Goal: Task Accomplishment & Management: Use online tool/utility

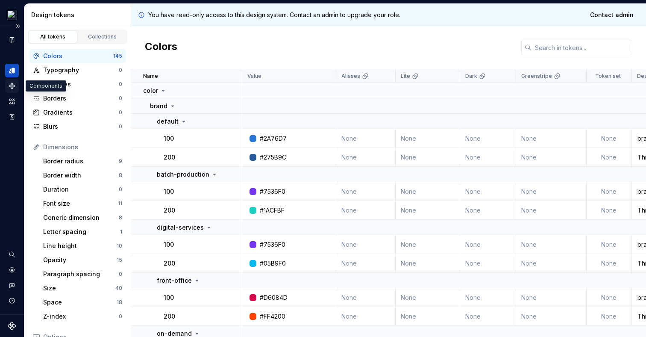
click at [12, 86] on icon "Components" at bounding box center [12, 86] width 8 height 8
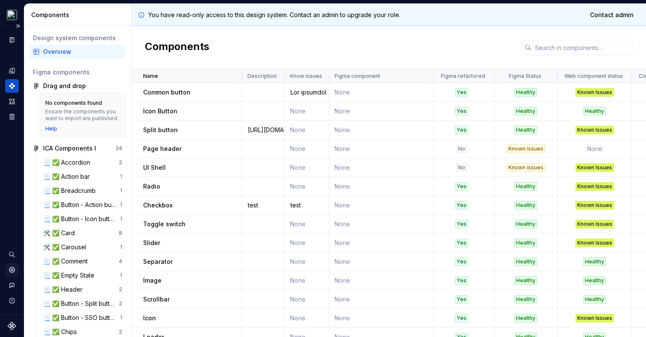
click at [11, 270] on icon "Settings" at bounding box center [12, 269] width 6 height 6
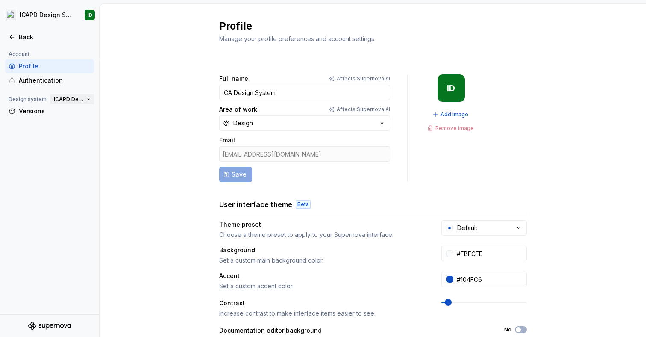
click at [90, 97] on button "ICAPD Design System" at bounding box center [72, 99] width 44 height 12
click at [132, 87] on div "Full name Affects Supernova AI ICA Design System Area of work Affects Supernova…" at bounding box center [373, 274] width 546 height 430
click at [10, 36] on icon at bounding box center [12, 37] width 7 height 7
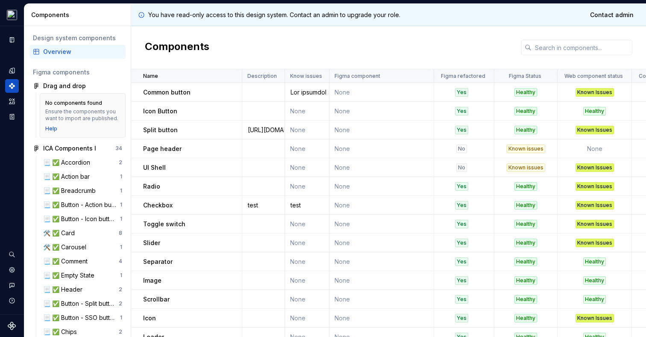
click at [302, 36] on div "Components" at bounding box center [388, 47] width 515 height 43
click at [14, 102] on icon "Assets" at bounding box center [12, 101] width 6 height 6
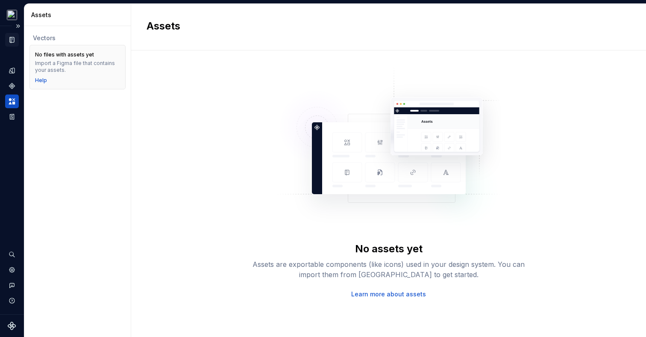
click at [9, 40] on icon "Documentation" at bounding box center [12, 40] width 8 height 8
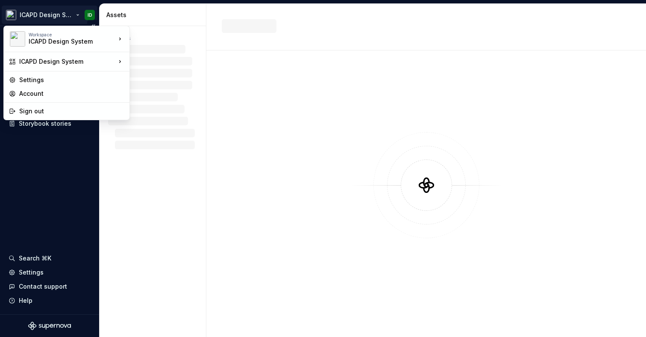
click at [37, 18] on html "ICAPD Design System ID Documentation Dataset Quadient Design tokens Components …" at bounding box center [323, 168] width 646 height 337
click at [34, 109] on div "Sign out" at bounding box center [71, 111] width 105 height 9
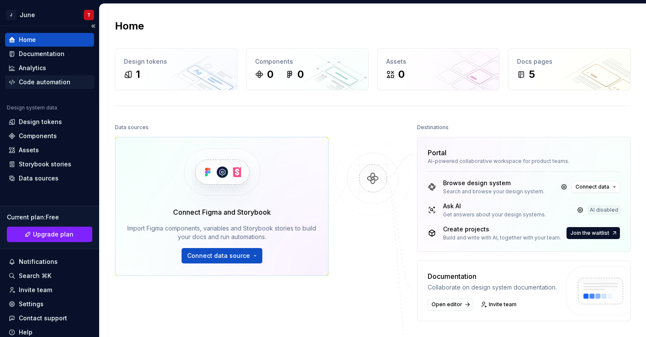
click at [36, 85] on div "Code automation" at bounding box center [45, 82] width 52 height 9
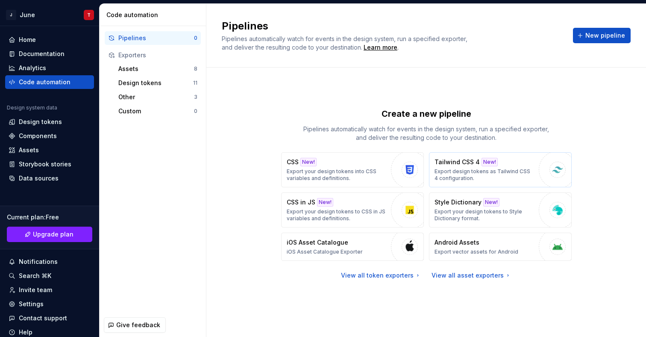
click at [454, 163] on p "Tailwind CSS 4" at bounding box center [456, 162] width 45 height 9
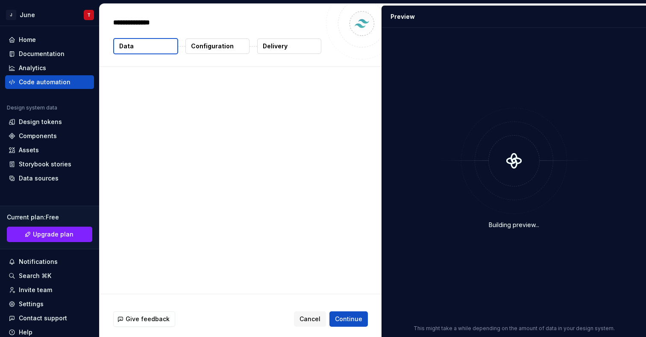
type textarea "*"
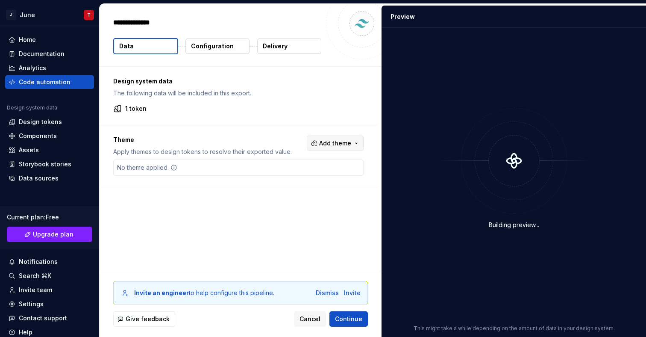
click at [340, 147] on span "Add theme" at bounding box center [335, 143] width 32 height 9
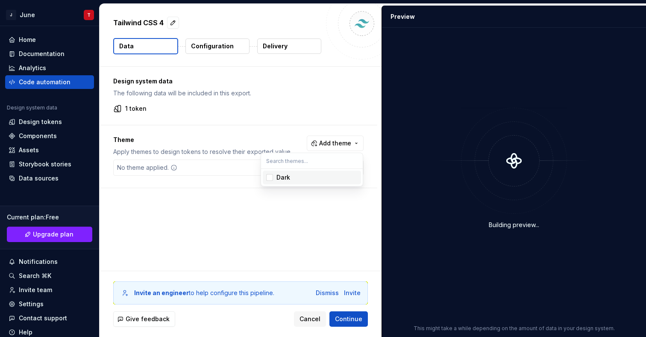
click at [272, 174] on div "Suggestions" at bounding box center [269, 177] width 7 height 7
click at [278, 82] on html "J June T Home Documentation Analytics Code automation Design system data Design…" at bounding box center [323, 168] width 646 height 337
click at [220, 52] on button "Configuration" at bounding box center [217, 45] width 64 height 15
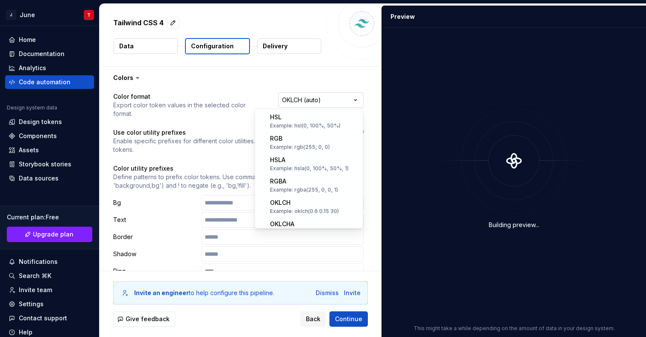
click at [307, 103] on html "**********" at bounding box center [323, 168] width 646 height 337
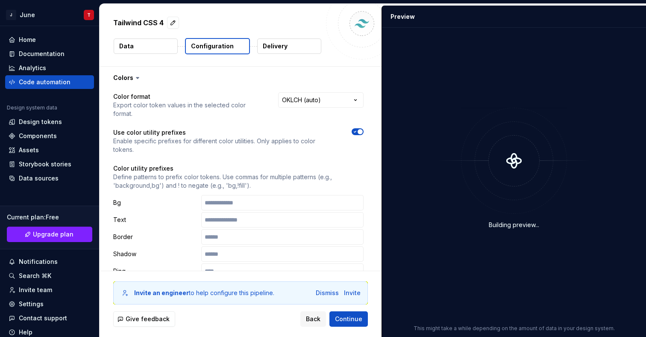
click at [258, 103] on html "**********" at bounding box center [323, 168] width 646 height 337
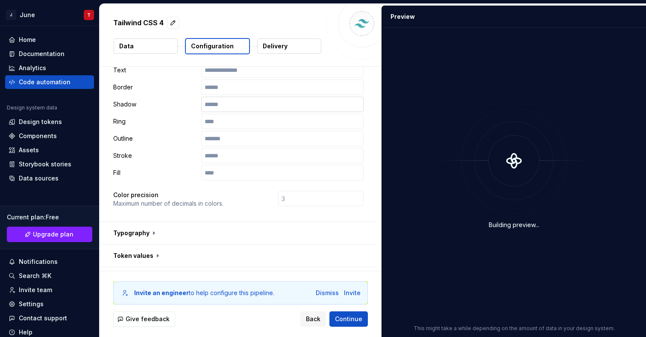
scroll to position [304, 0]
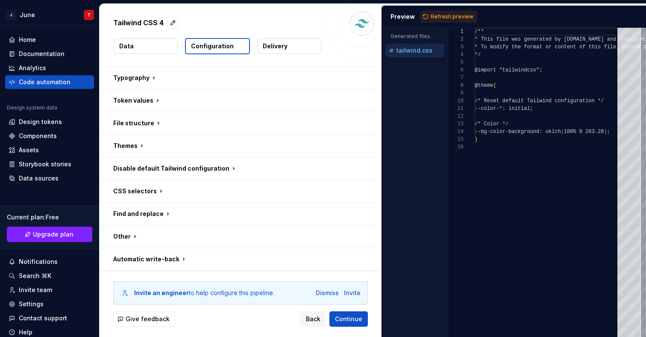
click at [276, 49] on p "Delivery" at bounding box center [275, 46] width 25 height 9
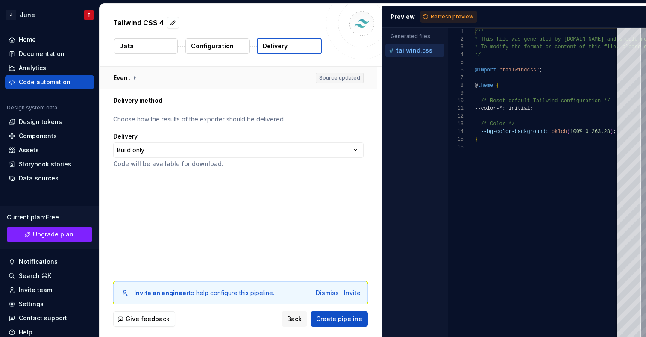
click at [134, 81] on button "button" at bounding box center [239, 78] width 278 height 22
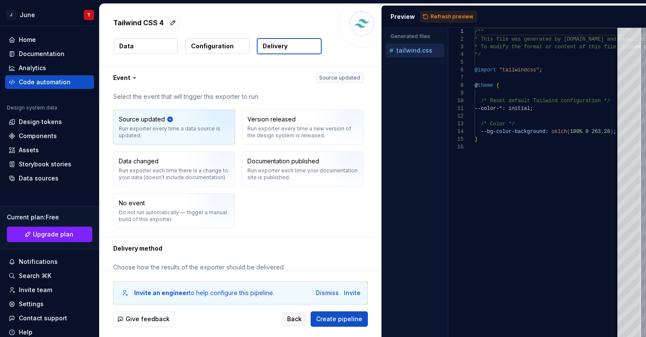
click at [135, 80] on icon at bounding box center [134, 77] width 9 height 9
click at [133, 79] on icon at bounding box center [134, 77] width 9 height 9
click at [135, 74] on icon at bounding box center [134, 77] width 9 height 9
click at [131, 78] on icon at bounding box center [134, 77] width 9 height 9
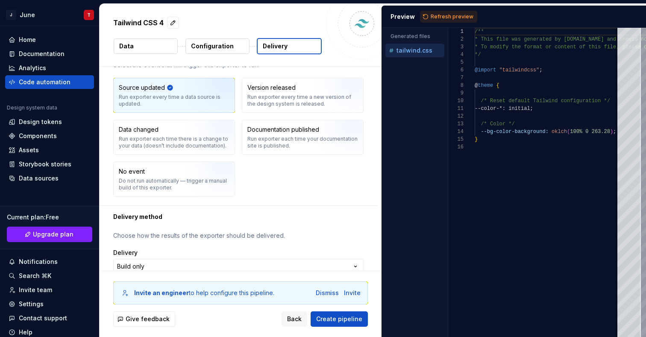
scroll to position [54, 0]
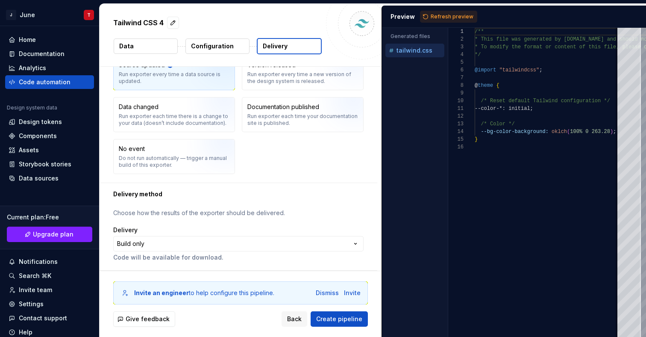
click at [180, 248] on html "**********" at bounding box center [323, 168] width 646 height 337
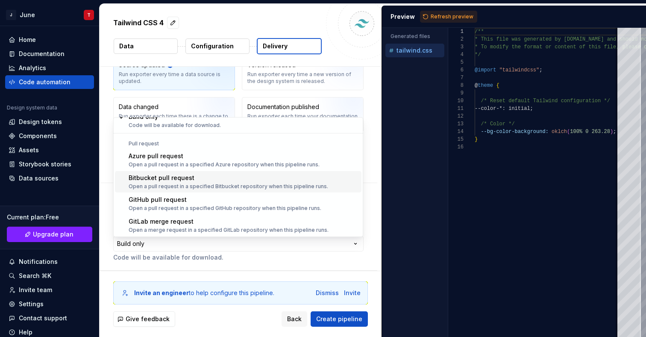
scroll to position [24, 0]
click at [240, 269] on html "**********" at bounding box center [323, 168] width 646 height 337
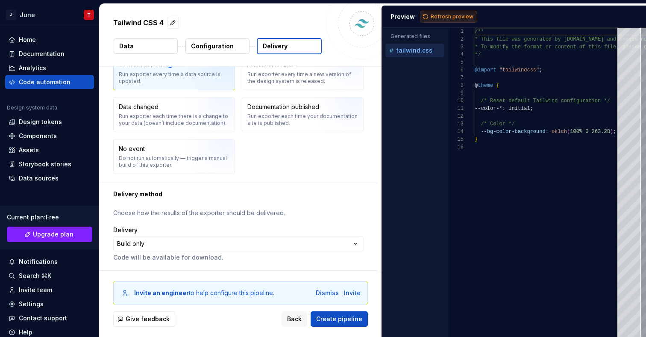
click at [423, 17] on button "Refresh preview" at bounding box center [448, 17] width 57 height 12
click at [413, 64] on p "tailwind.dark.css" at bounding box center [420, 64] width 48 height 7
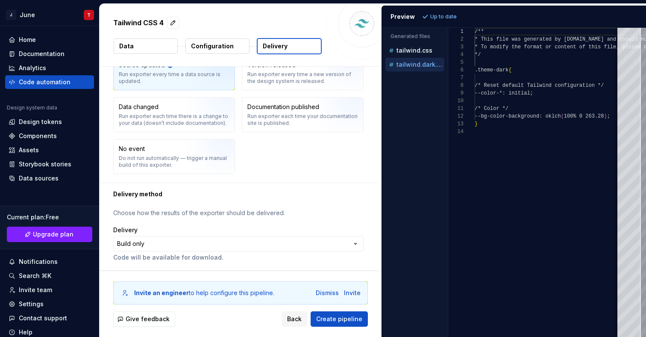
scroll to position [77, 0]
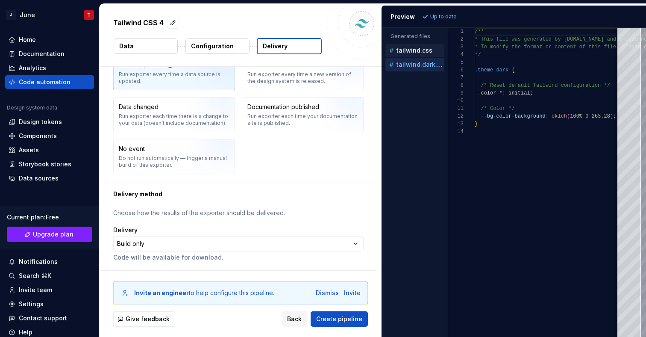
click at [416, 52] on p "tailwind.css" at bounding box center [414, 50] width 36 height 7
type textarea "**********"
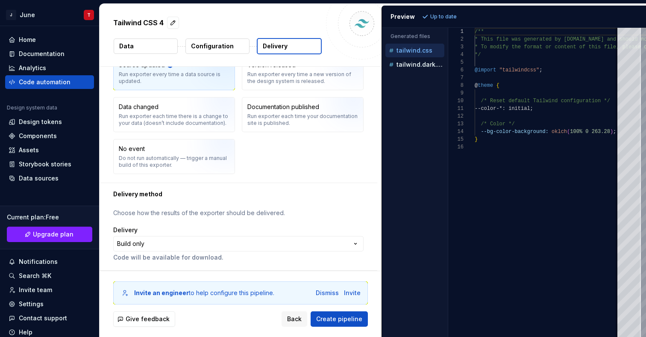
click at [221, 49] on p "Configuration" at bounding box center [212, 46] width 43 height 9
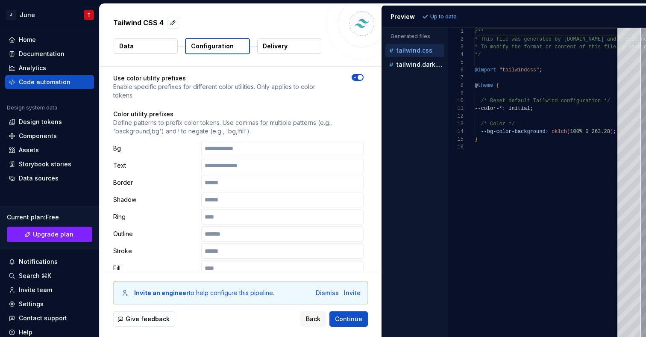
click at [159, 44] on button "Data" at bounding box center [146, 45] width 64 height 15
